Goal: Information Seeking & Learning: Check status

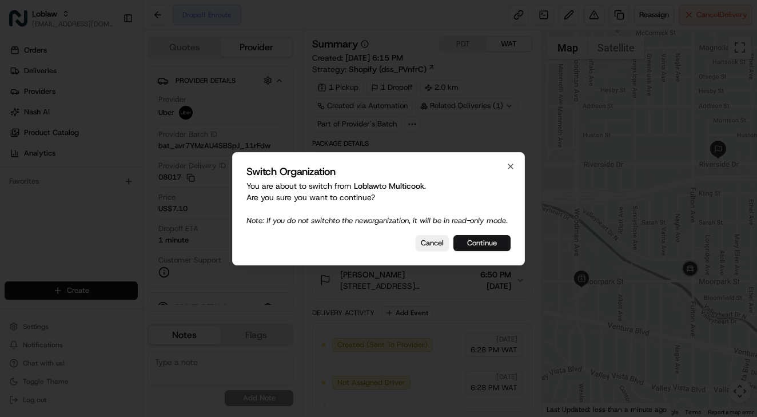
click at [484, 249] on button "Continue" at bounding box center [482, 243] width 57 height 16
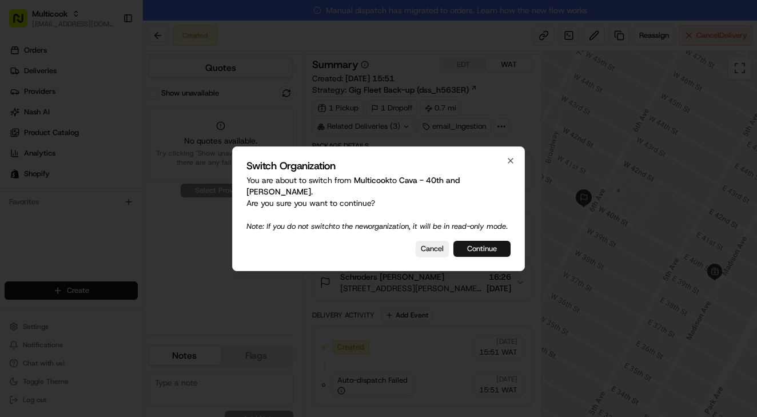
click at [476, 247] on button "Continue" at bounding box center [482, 249] width 57 height 16
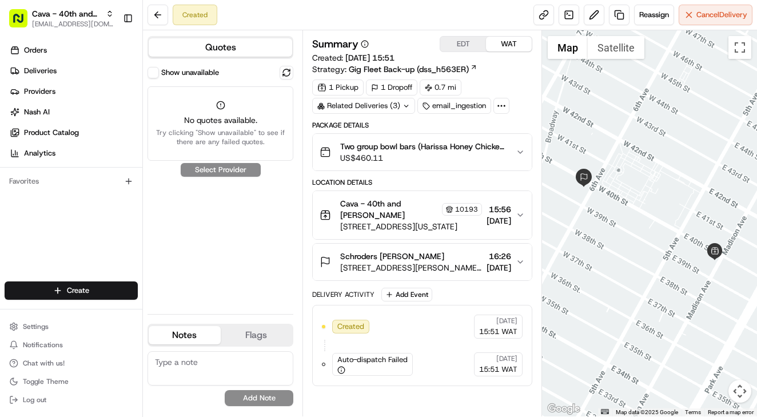
click at [424, 148] on span "Two group bowl bars (Harissa Honey Chicken and Grilled Chicken) with various si…" at bounding box center [423, 146] width 166 height 11
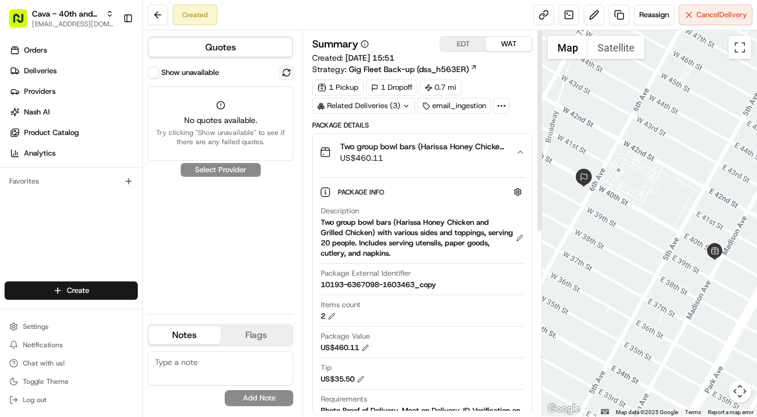
click at [437, 159] on span "US$460.11" at bounding box center [423, 157] width 166 height 11
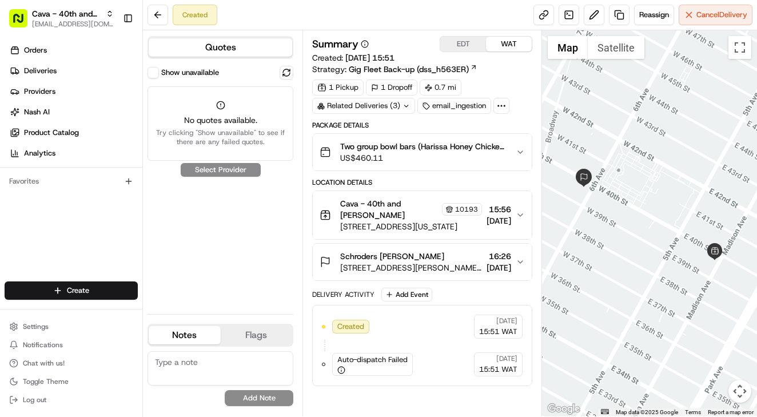
click at [154, 70] on button "Show unavailable" at bounding box center [153, 72] width 11 height 11
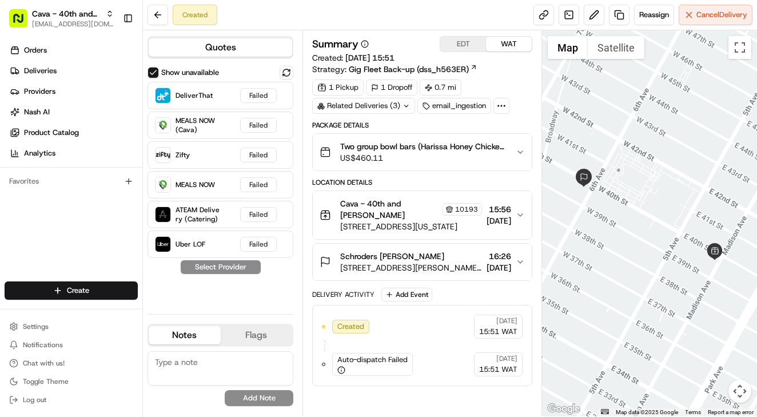
click at [410, 266] on span "7 Bryant Pk fl 19, New York, NY 10018, USA" at bounding box center [411, 267] width 142 height 11
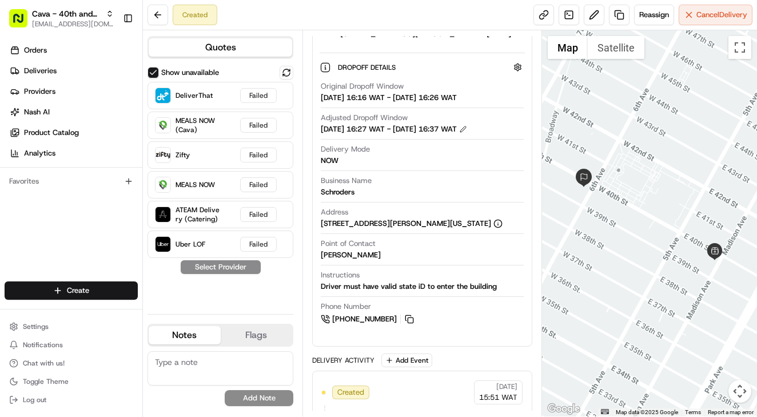
scroll to position [245, 0]
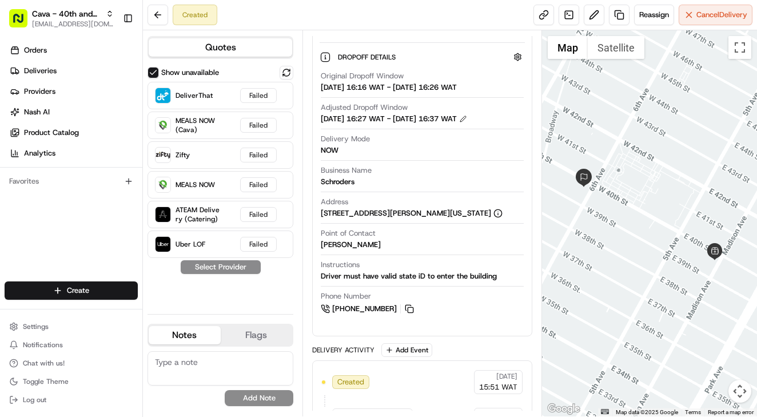
click at [333, 248] on div "Homaira Gibbs" at bounding box center [351, 245] width 60 height 10
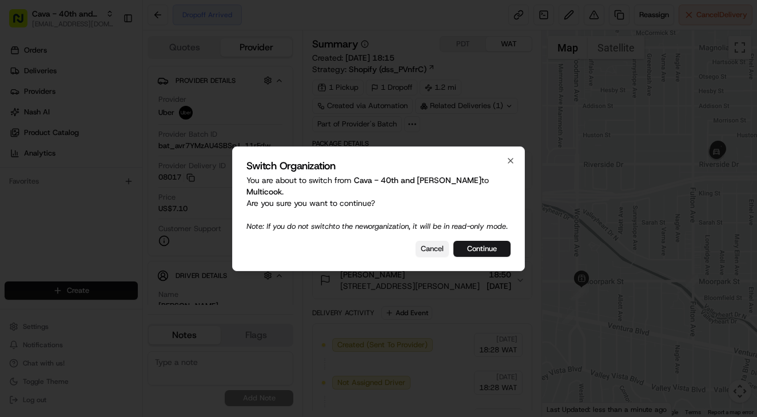
click at [435, 252] on button "Cancel" at bounding box center [432, 249] width 33 height 16
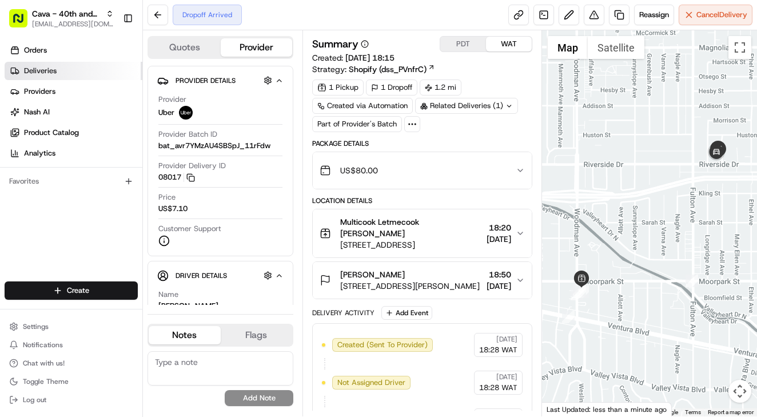
click at [34, 78] on link "Deliveries" at bounding box center [74, 71] width 138 height 18
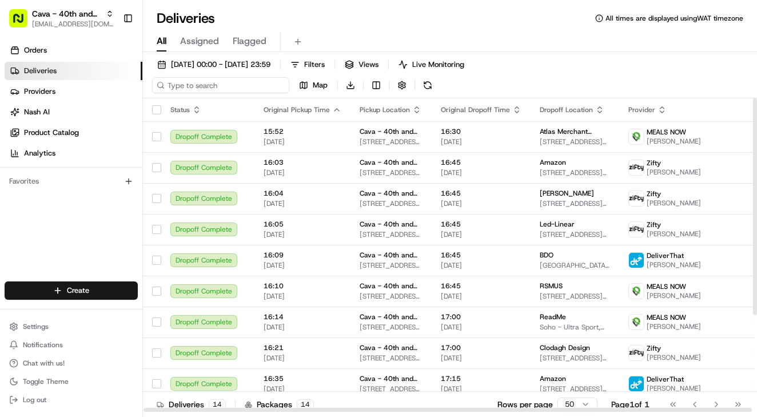
click at [193, 87] on input at bounding box center [220, 85] width 137 height 16
paste input "Homaira"
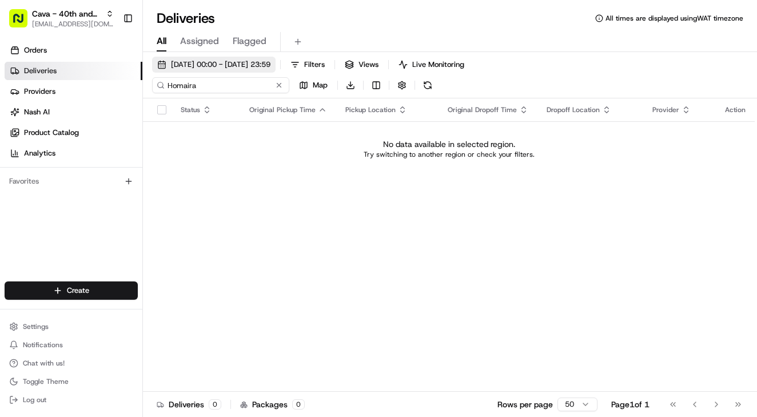
type input "Homaira"
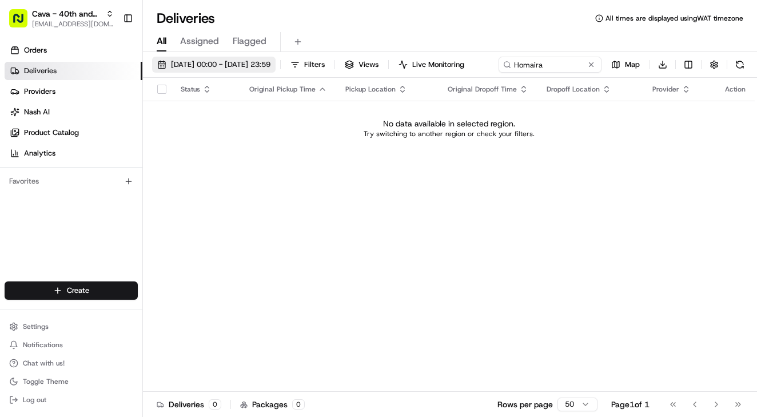
click at [252, 65] on span "19/08/2025 00:00 - 19/08/2025 23:59" at bounding box center [221, 64] width 100 height 10
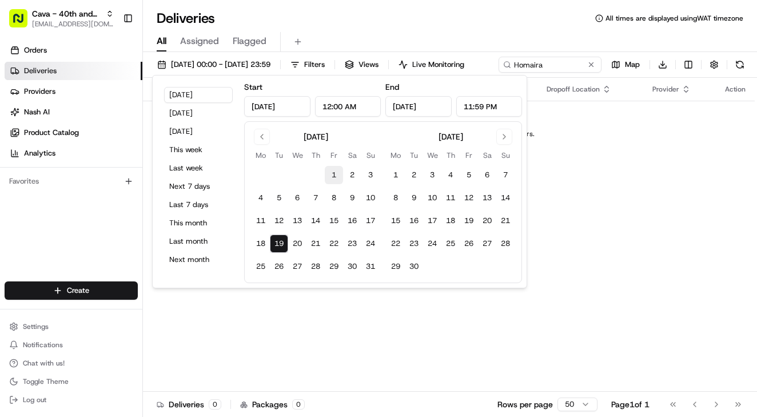
click at [332, 171] on button "1" at bounding box center [334, 175] width 18 height 18
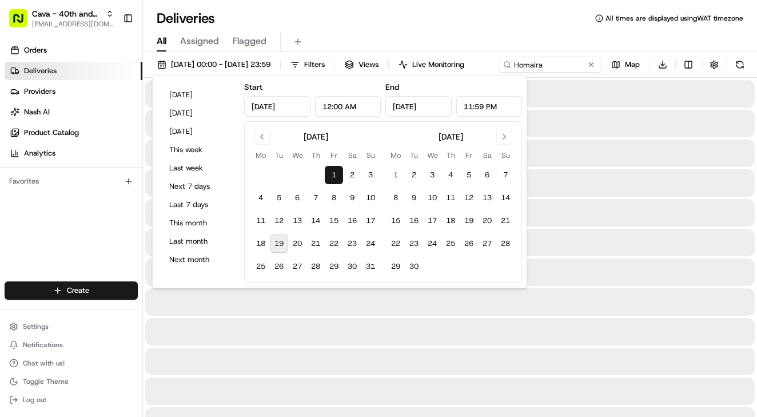
type input "Aug 1, 2025"
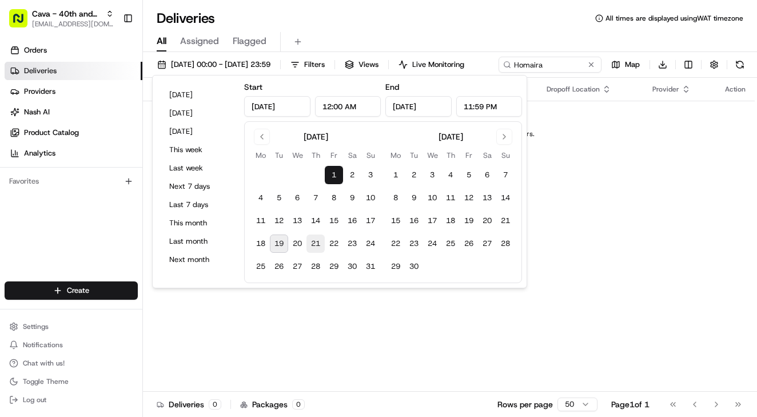
click at [309, 247] on button "21" at bounding box center [316, 244] width 18 height 18
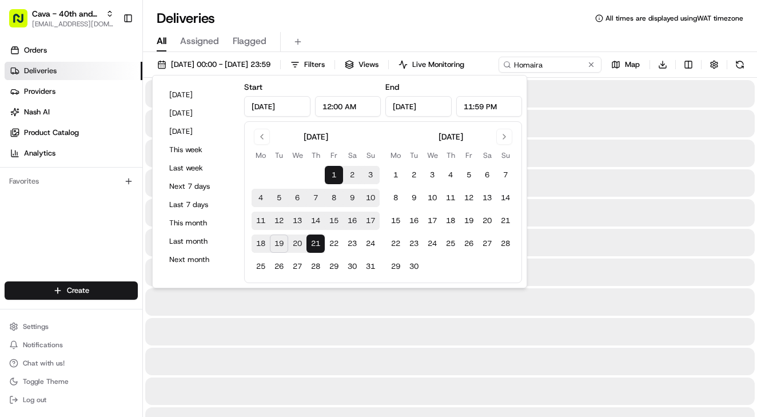
type input "Aug 21, 2025"
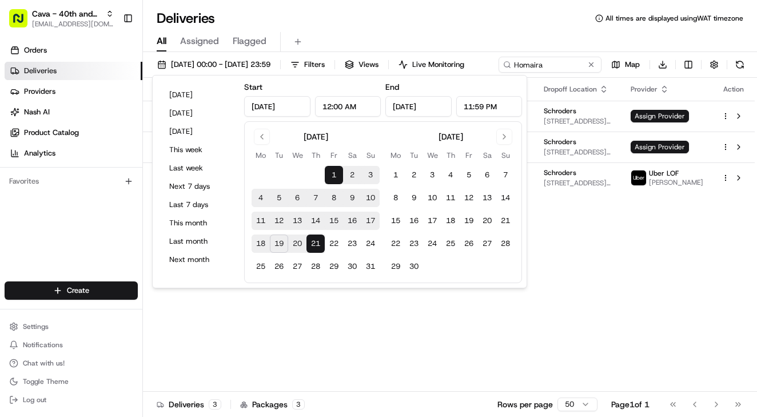
click at [559, 330] on div "Status Original Pickup Time Pickup Location Original Dropoff Time Dropoff Locat…" at bounding box center [449, 235] width 612 height 314
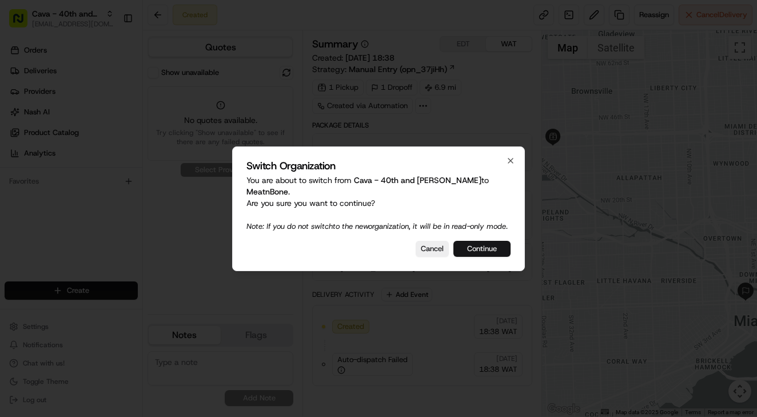
click at [483, 248] on button "Continue" at bounding box center [482, 249] width 57 height 16
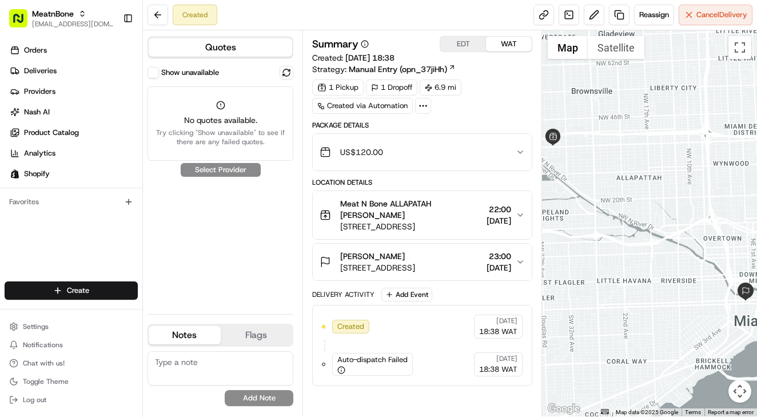
click at [155, 73] on button "Show unavailable" at bounding box center [153, 72] width 11 height 11
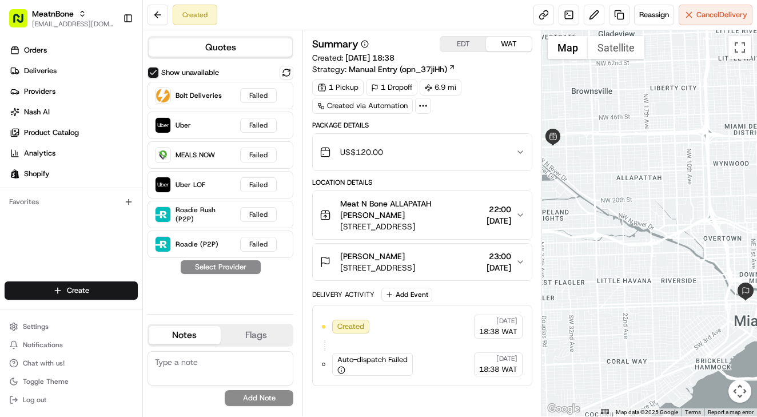
click at [383, 156] on span "US$120.00" at bounding box center [361, 151] width 43 height 11
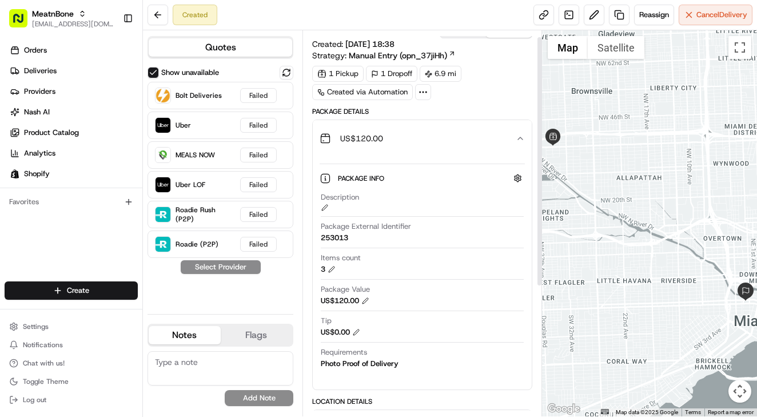
scroll to position [10, 0]
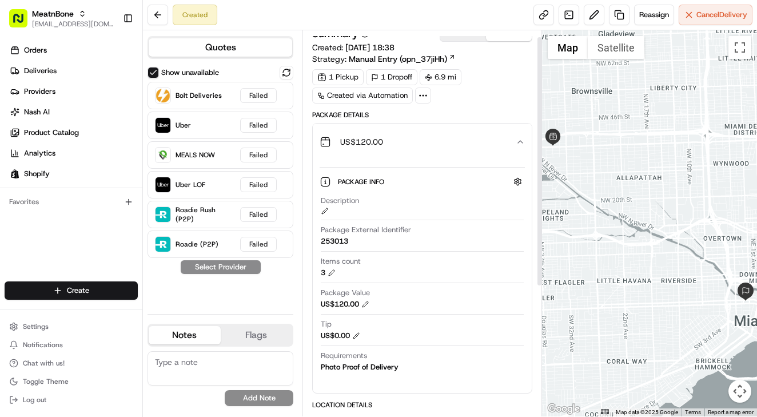
click at [399, 135] on div "US$120.00" at bounding box center [418, 141] width 196 height 23
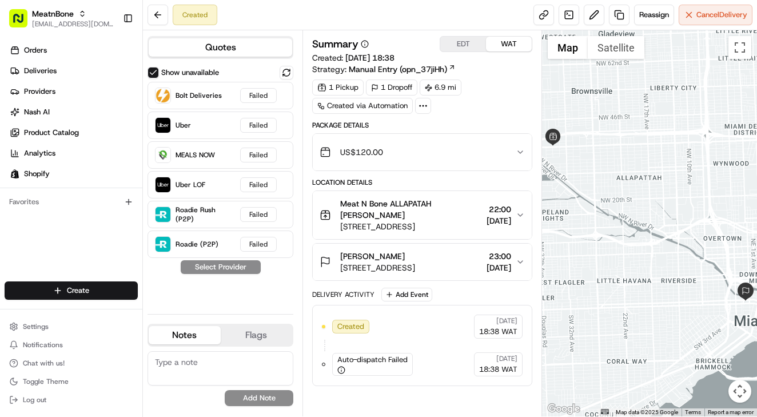
scroll to position [0, 0]
click at [418, 65] on span "Manual Entry (opn_37jiHh)" at bounding box center [398, 68] width 98 height 11
click at [405, 265] on span "88 SW 7th St Apt 3508, Miami, FL 33130, USA" at bounding box center [377, 267] width 75 height 11
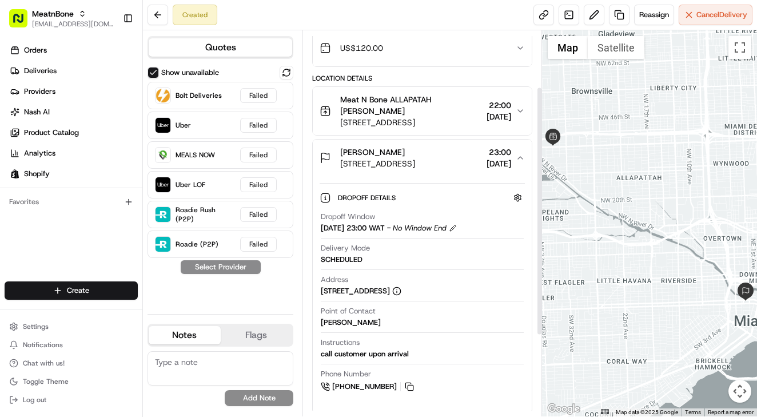
scroll to position [109, 0]
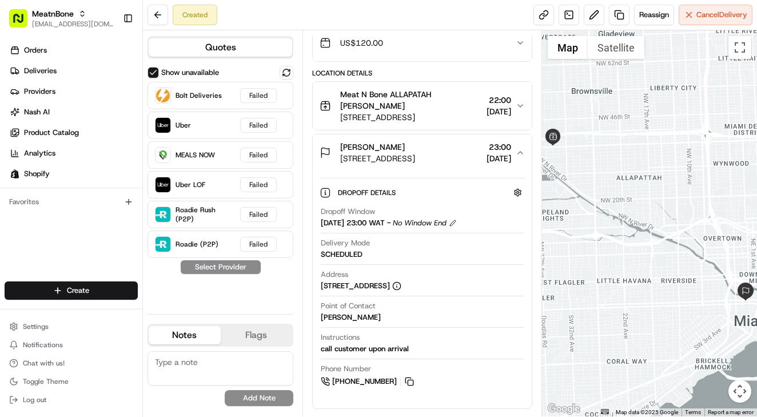
click at [333, 318] on div "Gregory A. Barrow" at bounding box center [351, 317] width 60 height 10
copy div "Gregory"
click at [569, 14] on link at bounding box center [569, 15] width 21 height 21
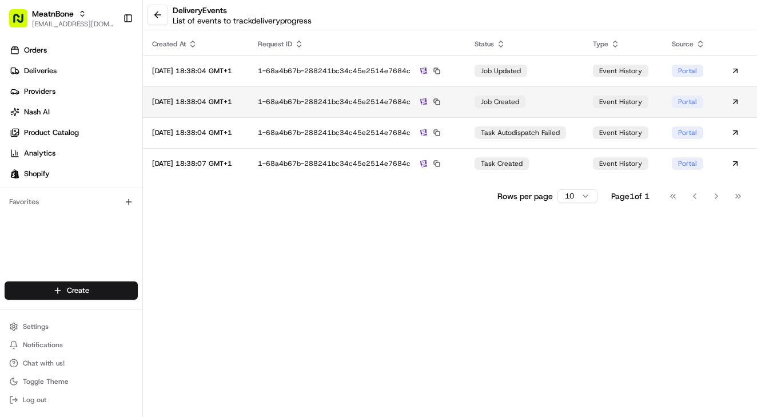
click at [457, 105] on div "1-68a4b67b-288241bc34c45e2514e7684c" at bounding box center [357, 102] width 199 height 10
click at [161, 12] on button at bounding box center [158, 15] width 21 height 21
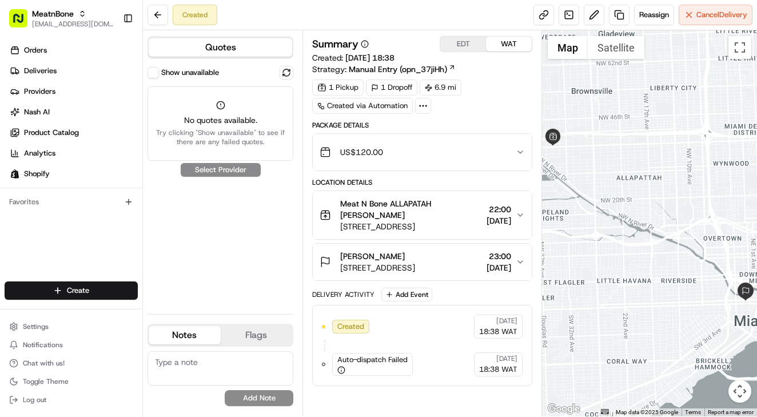
click at [154, 74] on button "Show unavailable" at bounding box center [153, 72] width 11 height 11
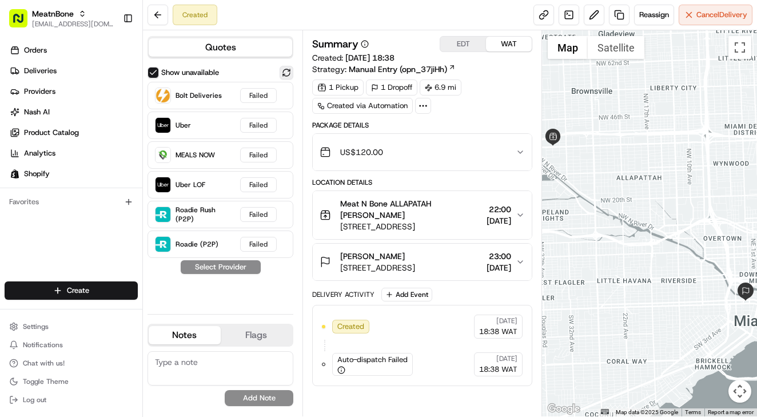
click at [284, 71] on button at bounding box center [287, 73] width 14 height 14
click at [261, 274] on div "Show unavailable Bolt Deliveries Failed Uber Failed MEALS NOW Failed Uber LOF F…" at bounding box center [221, 185] width 146 height 239
click at [450, 297] on div "Delivery Activity Add Event" at bounding box center [422, 295] width 220 height 14
click at [411, 214] on span "Meat N Bone ALLAPATAH ALEJANDRO alejandro bello" at bounding box center [411, 209] width 142 height 23
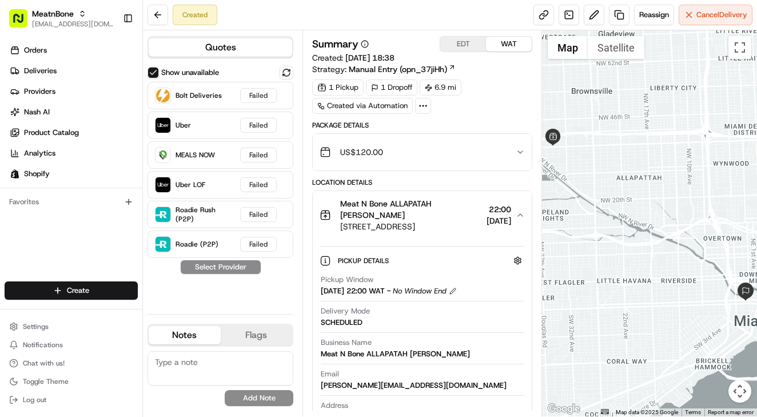
click at [411, 214] on span "Meat N Bone ALLAPATAH ALEJANDRO alejandro bello" at bounding box center [411, 209] width 142 height 23
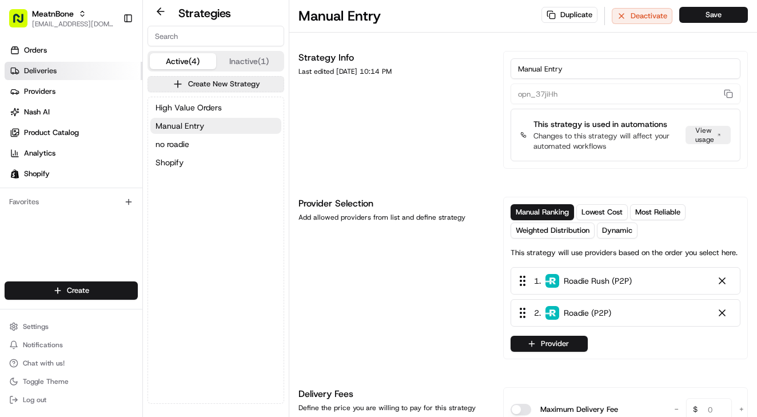
click at [34, 74] on span "Deliveries" at bounding box center [40, 71] width 33 height 10
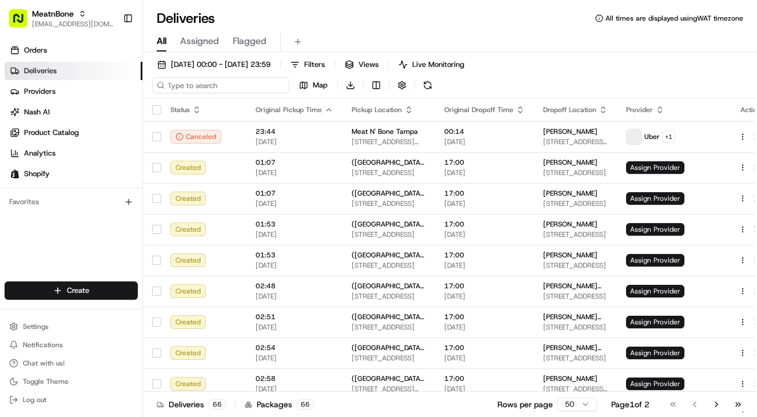
paste input "[PERSON_NAME]"
type input "[PERSON_NAME]"
click at [224, 84] on input "[PERSON_NAME]" at bounding box center [220, 85] width 137 height 16
